Goal: Task Accomplishment & Management: Manage account settings

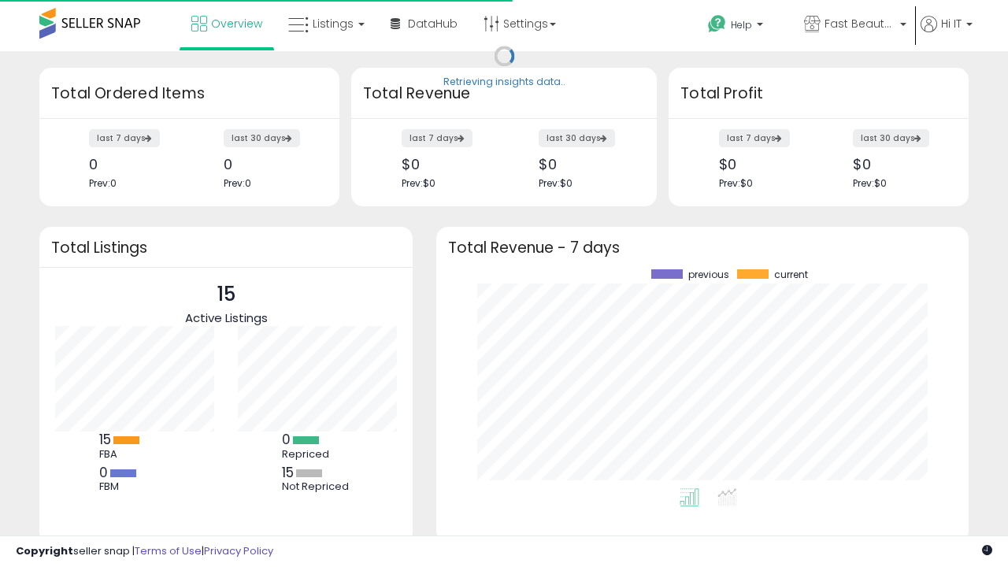
scroll to position [219, 501]
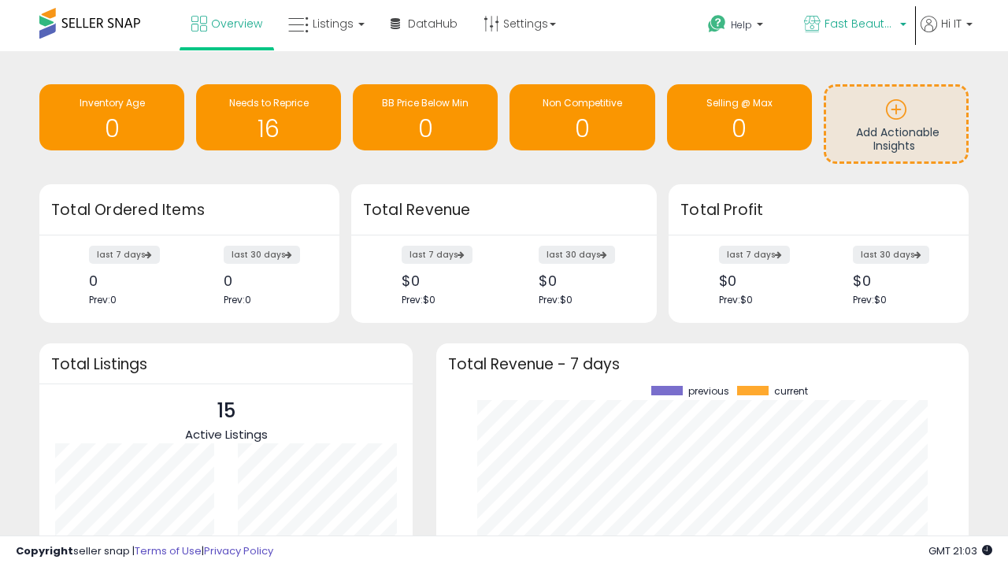
click at [853, 25] on span "Fast Beauty ([GEOGRAPHIC_DATA])" at bounding box center [859, 24] width 71 height 16
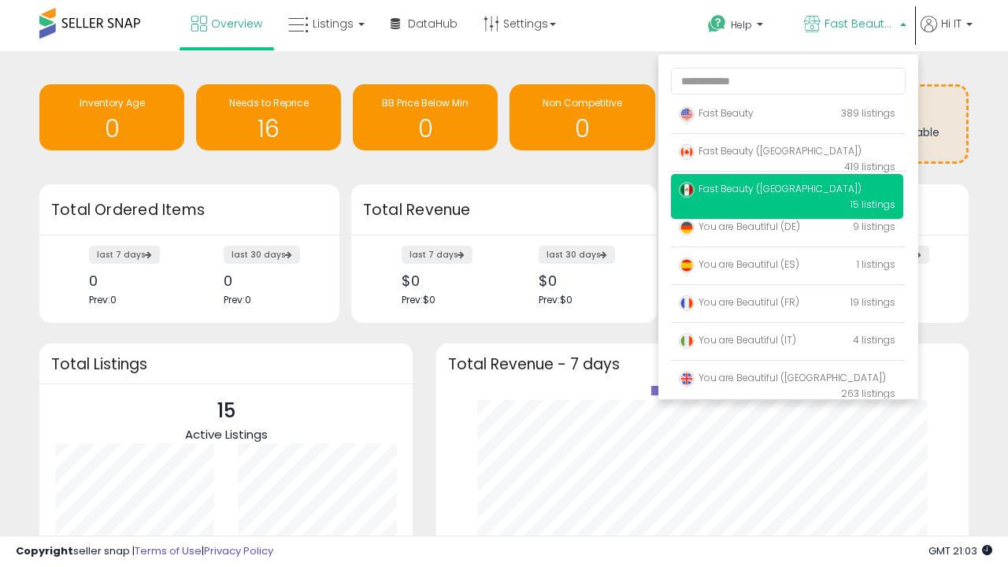
click at [786, 116] on p "Fast Beauty 389 listings" at bounding box center [787, 113] width 232 height 31
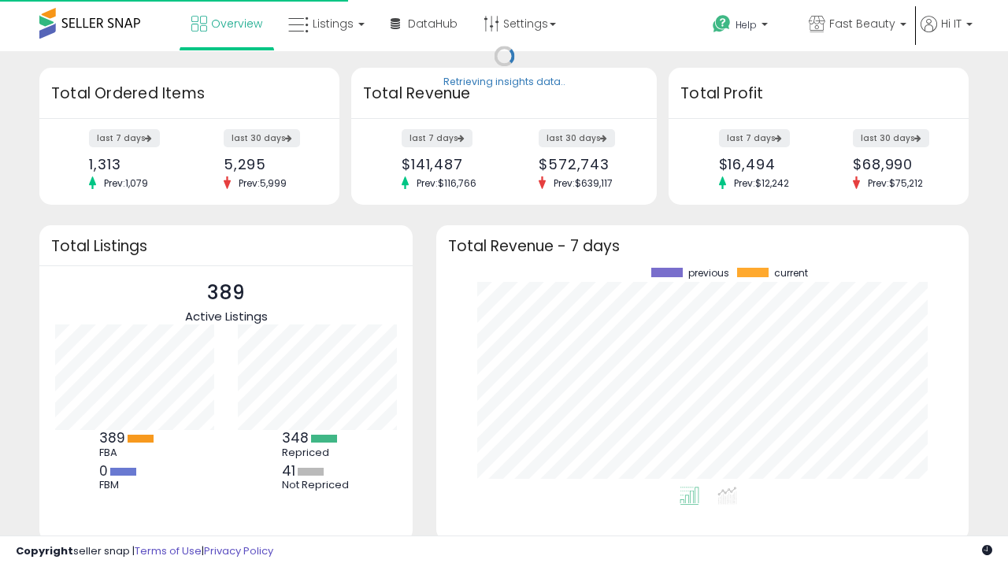
scroll to position [219, 501]
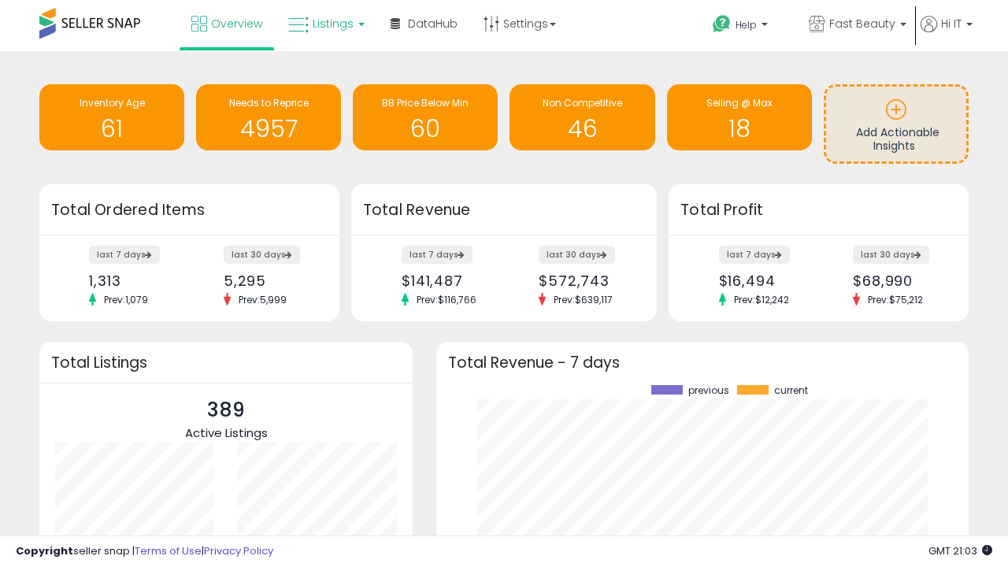
click at [324, 24] on span "Listings" at bounding box center [333, 24] width 41 height 16
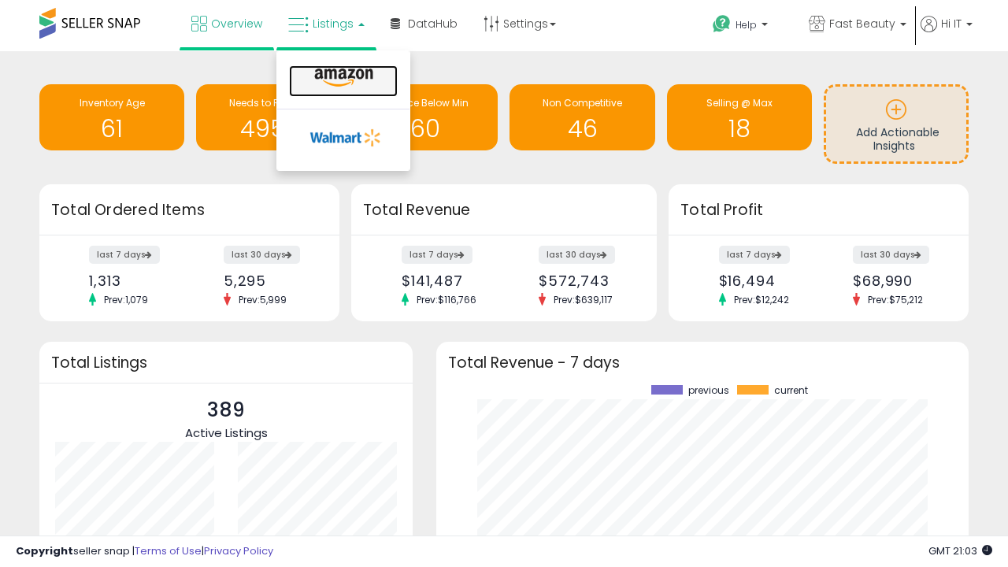
click at [342, 78] on icon at bounding box center [343, 78] width 68 height 20
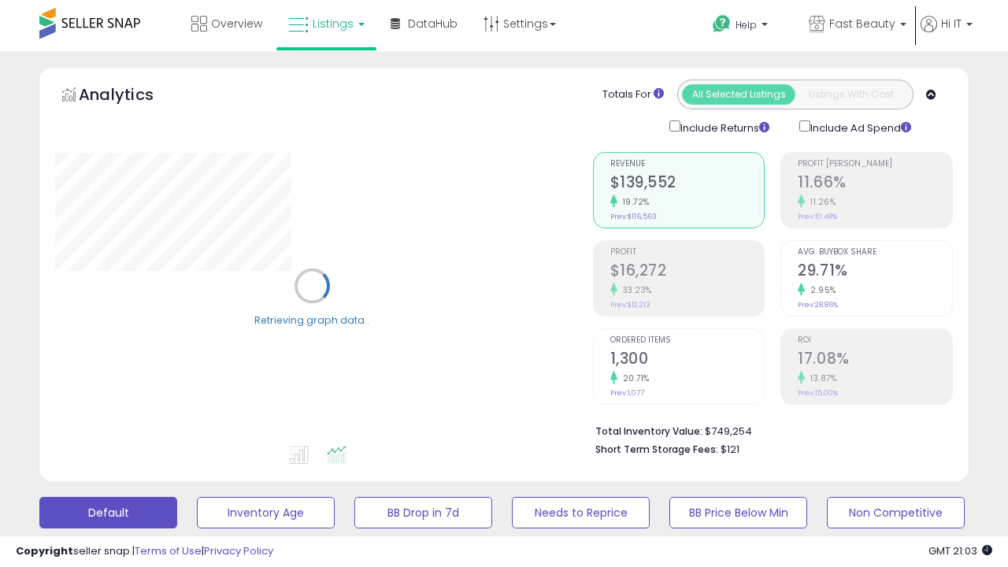
scroll to position [305, 0]
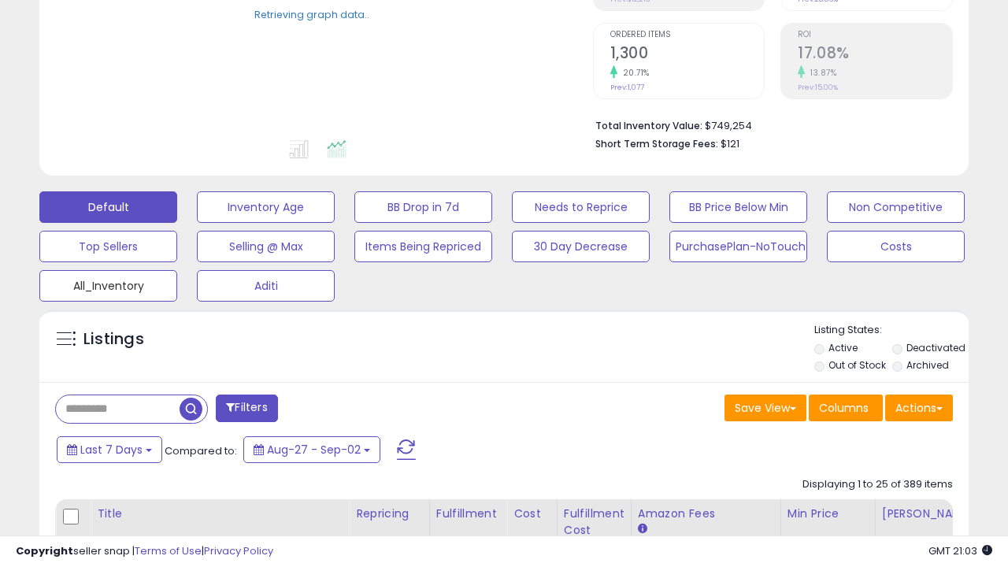
click at [108, 283] on button "All_Inventory" at bounding box center [108, 285] width 138 height 31
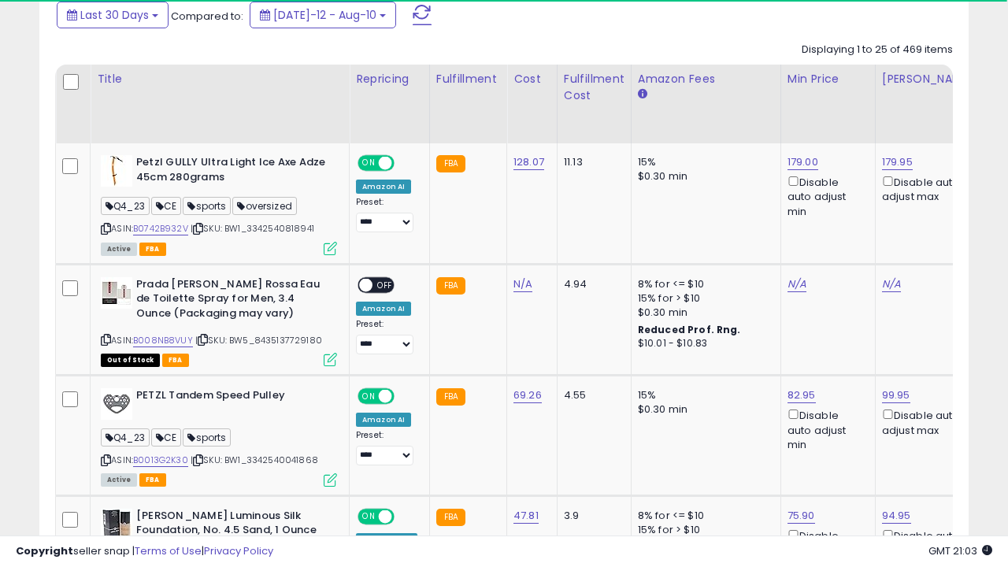
scroll to position [0, 12]
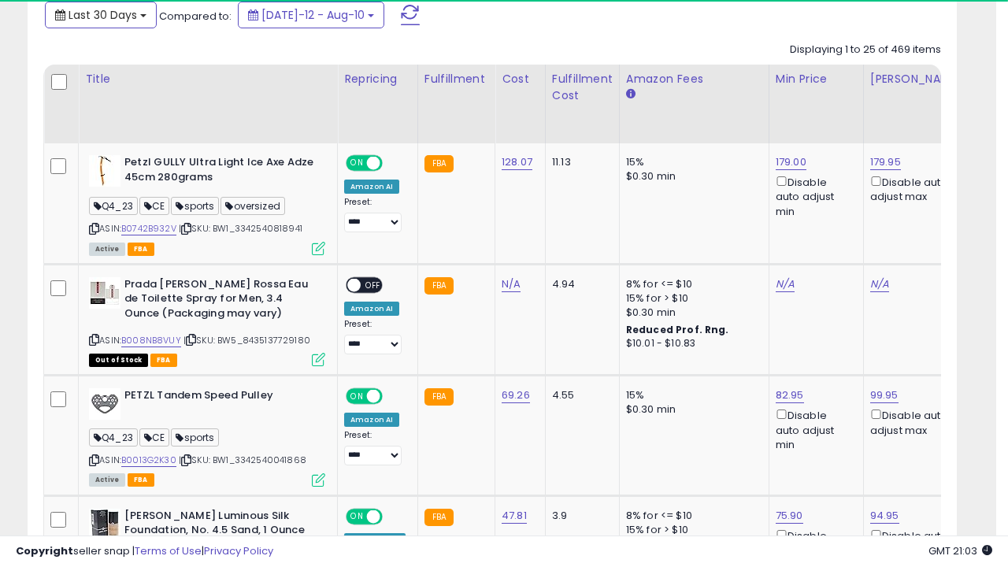
click at [100, 13] on span "Last 30 Days" at bounding box center [102, 15] width 68 height 16
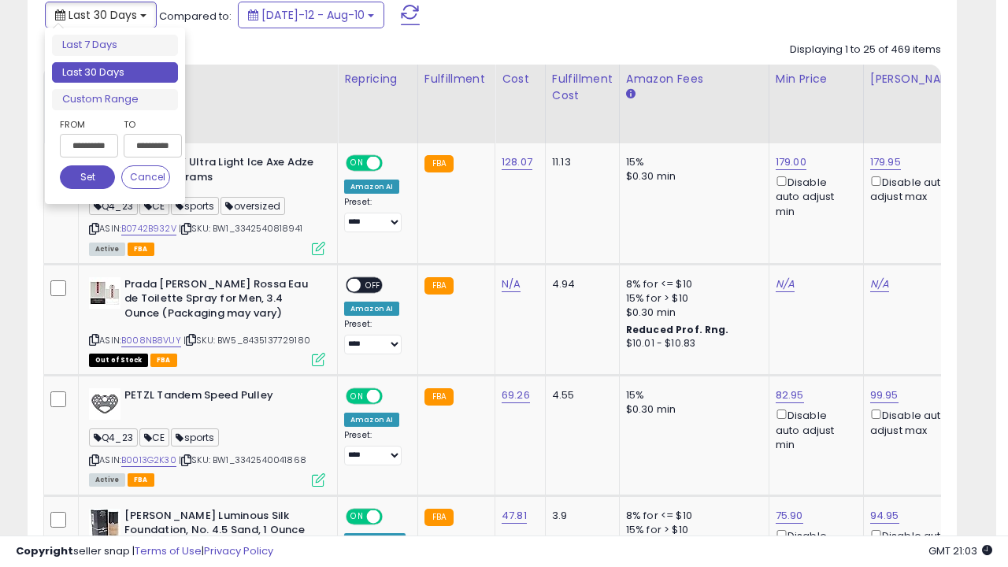
scroll to position [323, 537]
click at [115, 72] on li "Last 30 Days" at bounding box center [115, 72] width 126 height 21
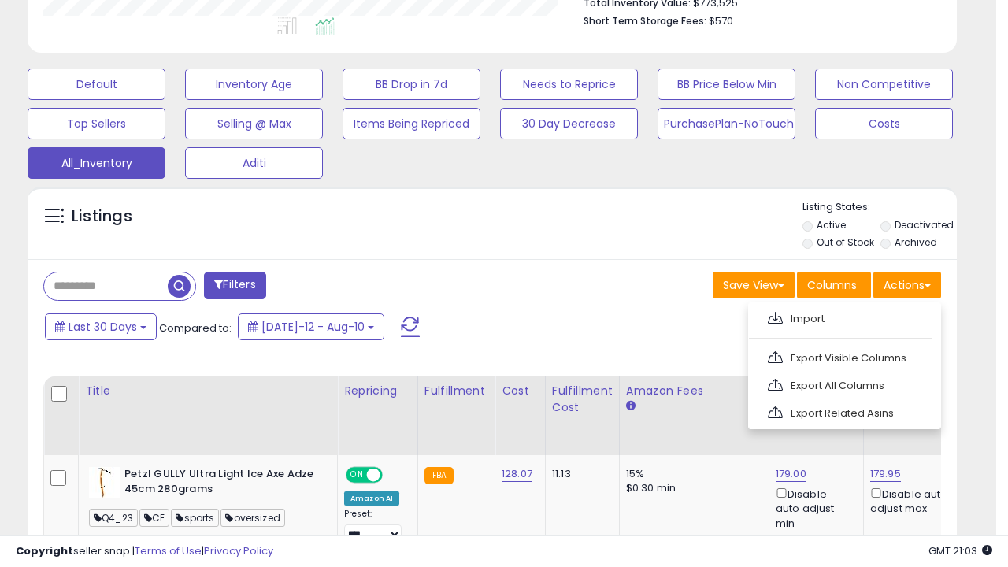
click at [842, 383] on link "Export All Columns" at bounding box center [842, 385] width 172 height 24
